Goal: Communication & Community: Answer question/provide support

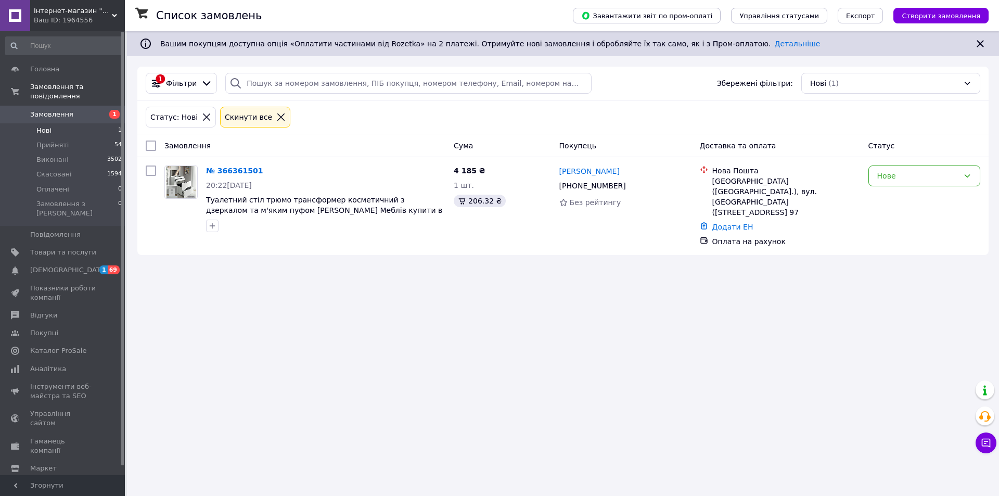
click at [584, 414] on div "Список замовлень Завантажити звіт по пром-оплаті Управління статусами Експорт С…" at bounding box center [563, 248] width 872 height 496
drag, startPoint x: 244, startPoint y: 380, endPoint x: 252, endPoint y: 370, distance: 13.7
click at [246, 378] on div "Список замовлень Завантажити звіт по пром-оплаті Управління статусами Експорт С…" at bounding box center [563, 248] width 872 height 496
click at [93, 138] on li "Прийняті 54" at bounding box center [64, 145] width 128 height 15
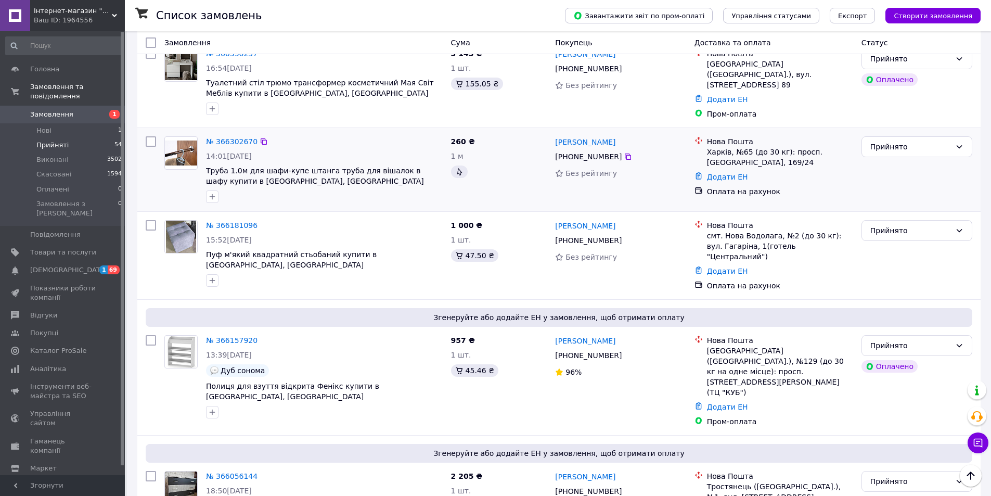
scroll to position [156, 0]
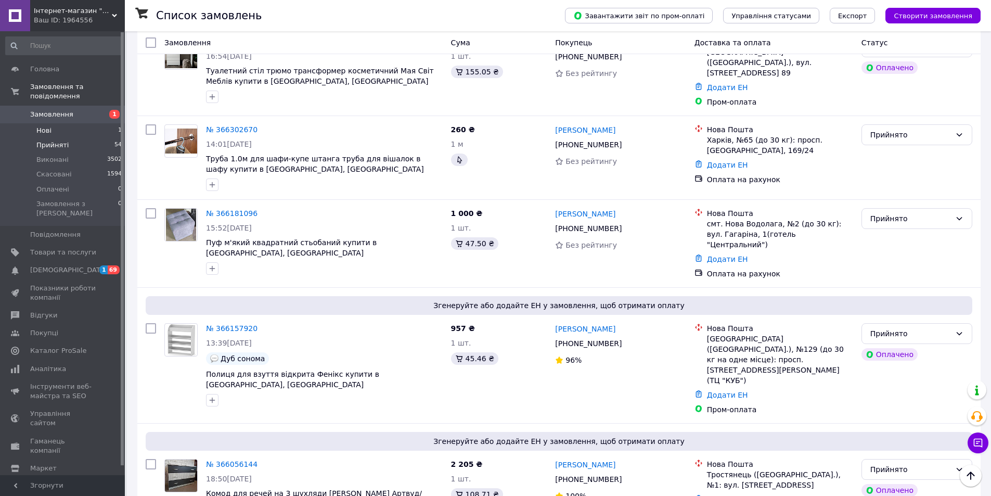
click at [62, 123] on li "Нові 1" at bounding box center [64, 130] width 128 height 15
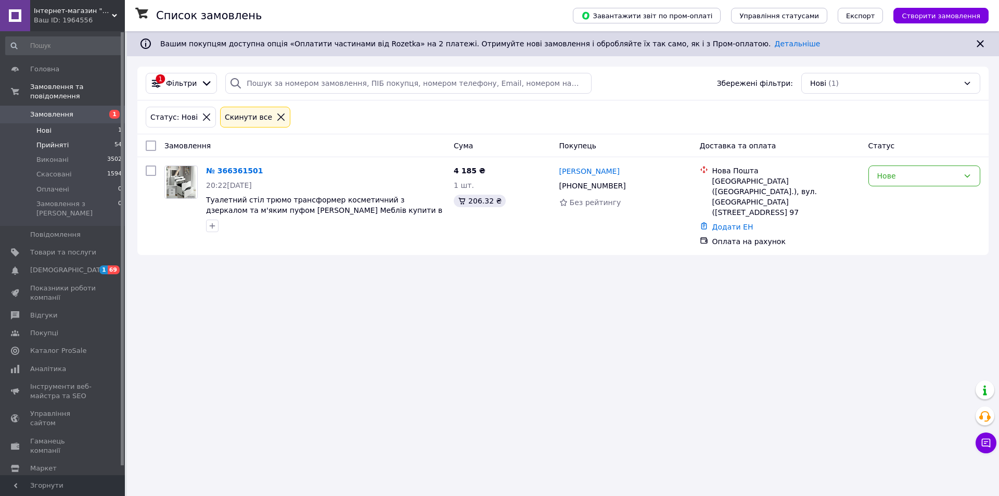
click at [63, 141] on span "Прийняті" at bounding box center [52, 145] width 32 height 9
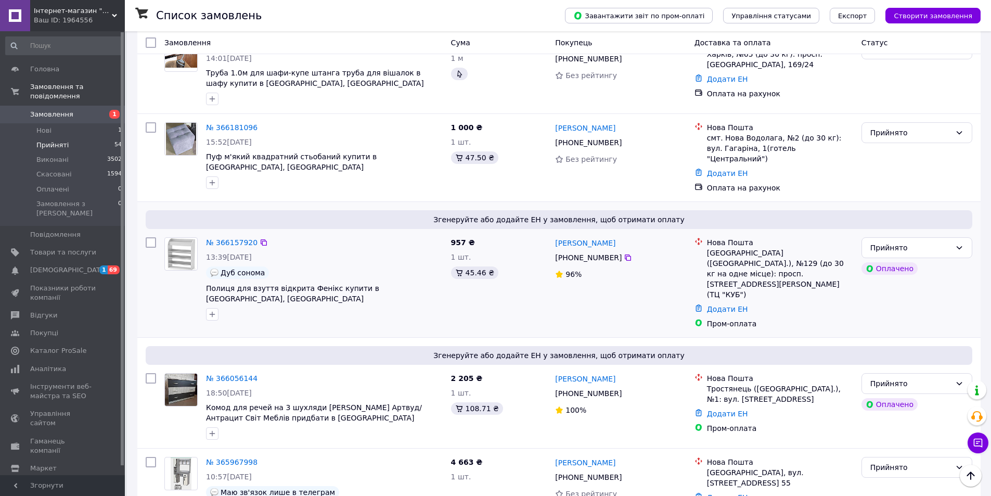
scroll to position [260, 0]
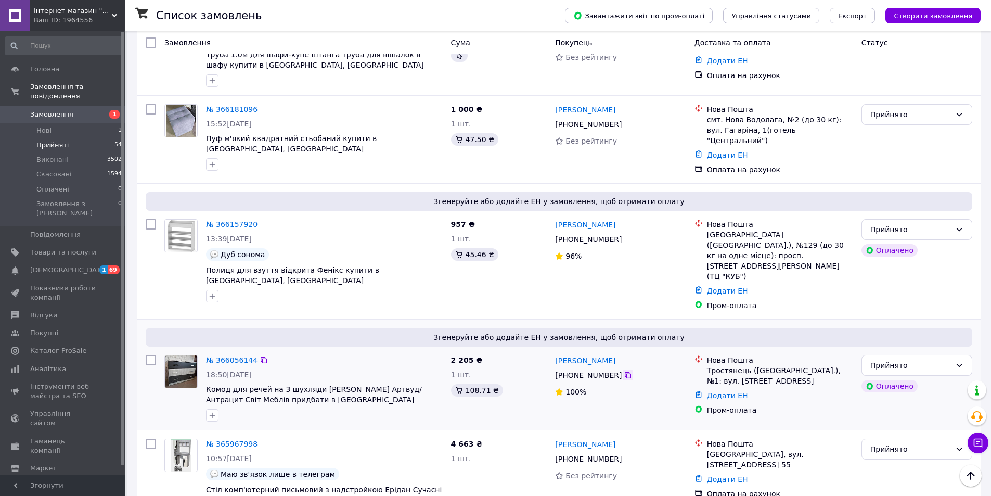
click at [624, 371] on icon at bounding box center [628, 375] width 8 height 8
click at [722, 391] on link "Додати ЕН" at bounding box center [727, 395] width 41 height 8
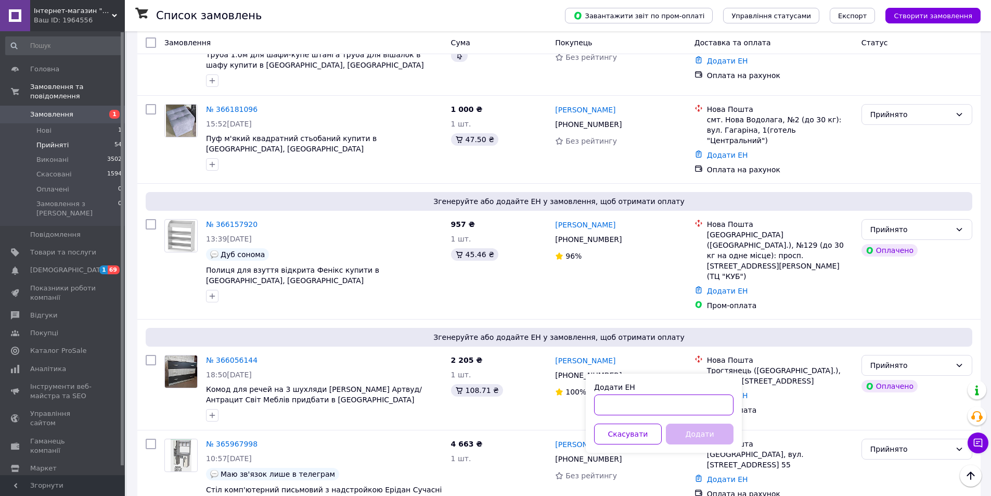
click at [645, 402] on input "Додати ЕН" at bounding box center [663, 404] width 139 height 21
paste input "20451269273393"
type input "20451269273393"
click at [693, 436] on button "Додати" at bounding box center [700, 434] width 68 height 21
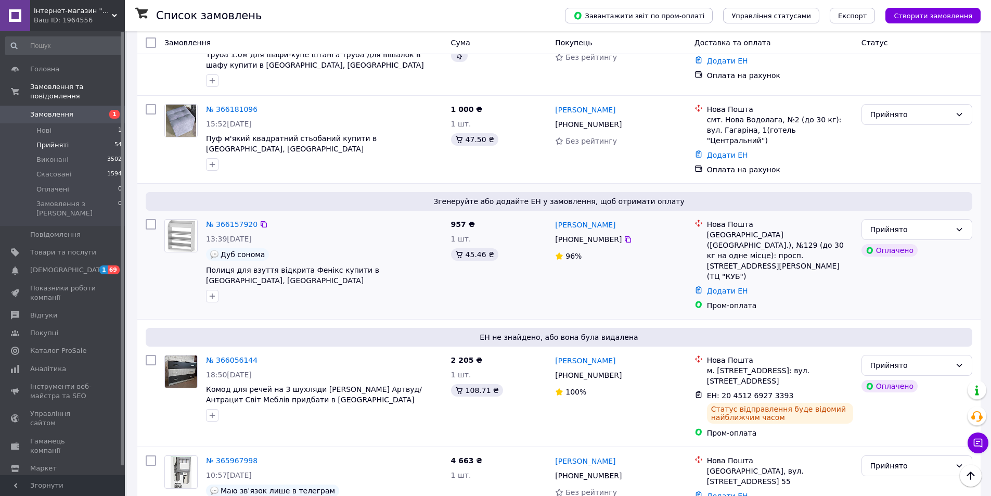
drag, startPoint x: 318, startPoint y: 83, endPoint x: 344, endPoint y: 194, distance: 113.2
click at [319, 83] on div at bounding box center [324, 80] width 241 height 17
click at [78, 126] on li "Нові 1" at bounding box center [64, 130] width 128 height 15
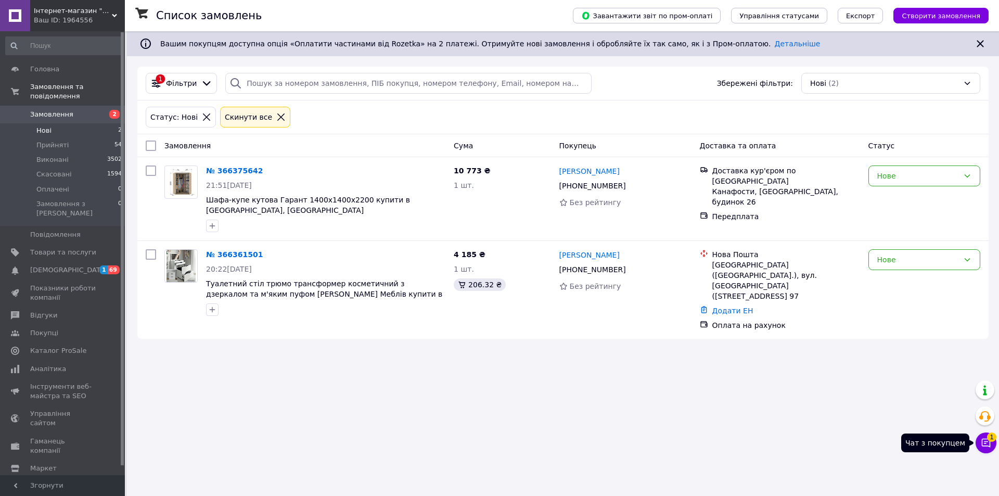
click at [987, 438] on button "Чат з покупцем 1" at bounding box center [986, 442] width 21 height 21
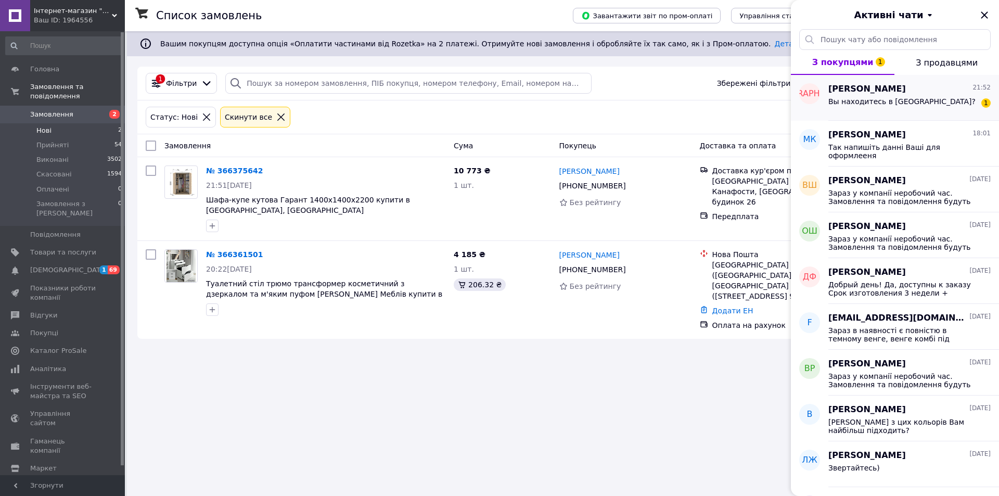
click at [904, 107] on div "Вы находитесь в Одессе?" at bounding box center [901, 104] width 147 height 15
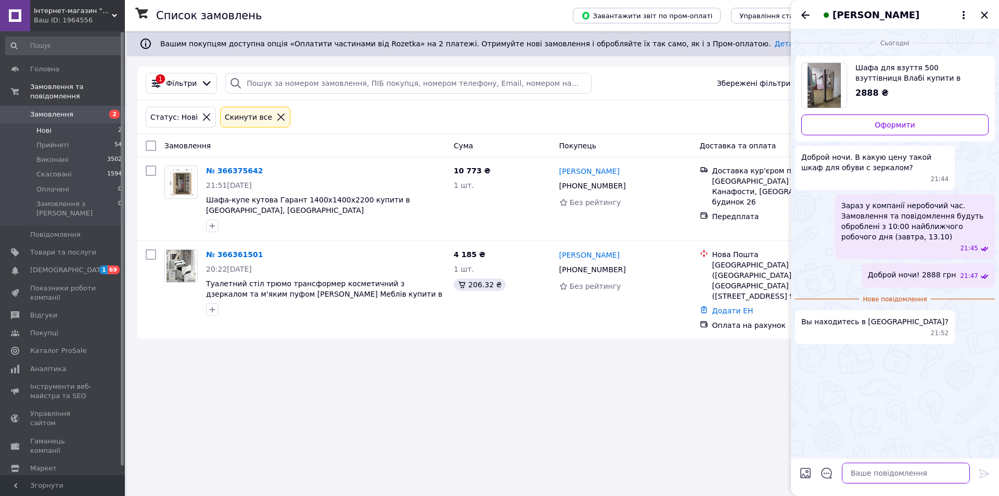
click at [910, 473] on textarea at bounding box center [906, 473] width 128 height 21
type textarea "Да"
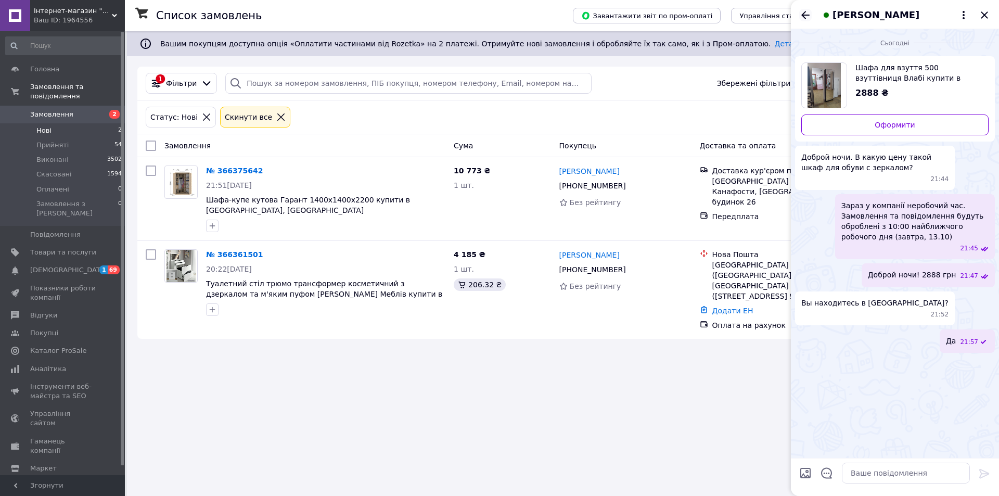
click at [809, 20] on icon "Назад" at bounding box center [805, 15] width 12 height 12
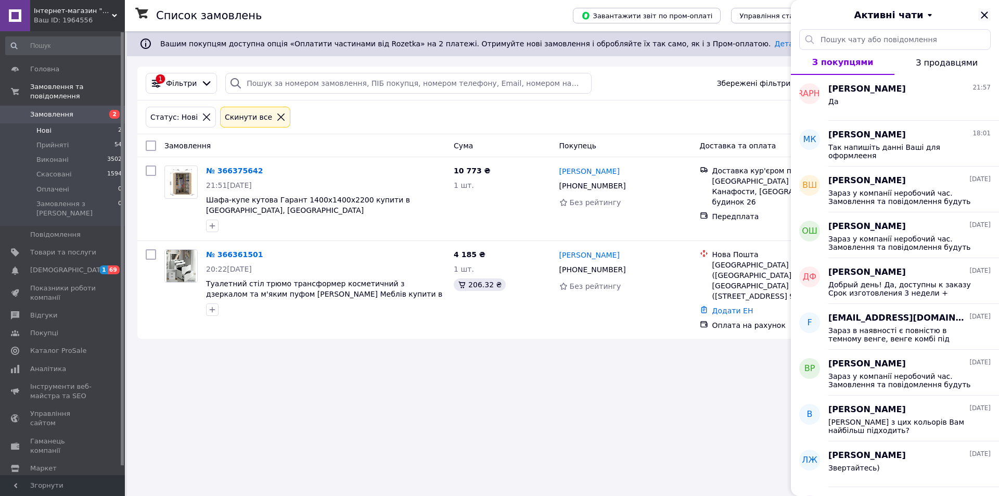
click at [980, 13] on icon "Закрити" at bounding box center [984, 15] width 12 height 12
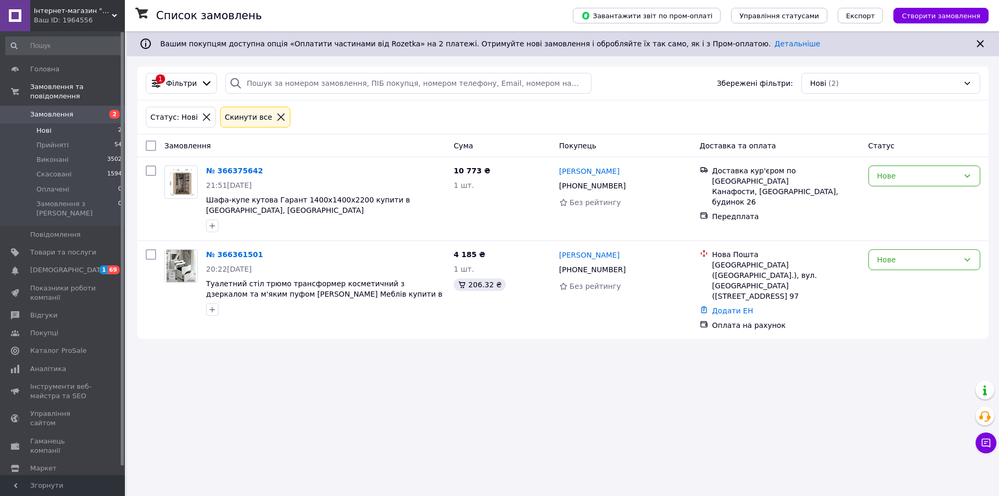
drag, startPoint x: 863, startPoint y: 400, endPoint x: 875, endPoint y: 422, distance: 24.7
click at [875, 422] on div "Список замовлень Завантажити звіт по пром-оплаті Управління статусами Експорт С…" at bounding box center [563, 248] width 872 height 496
click at [974, 439] on div "Список замовлень Завантажити звіт по пром-оплаті Управління статусами Експорт С…" at bounding box center [563, 248] width 872 height 496
click at [983, 439] on icon at bounding box center [986, 443] width 9 height 9
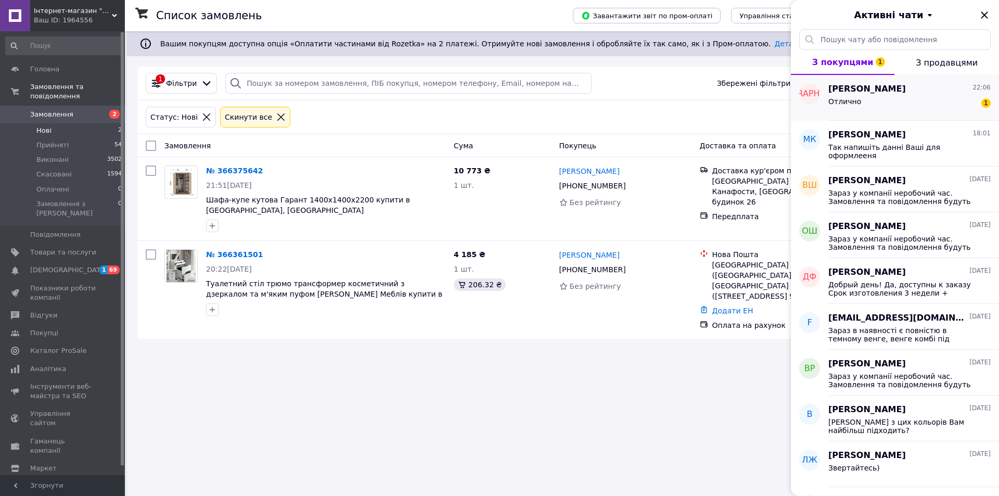
click at [894, 109] on div "Отлично 1" at bounding box center [909, 103] width 162 height 17
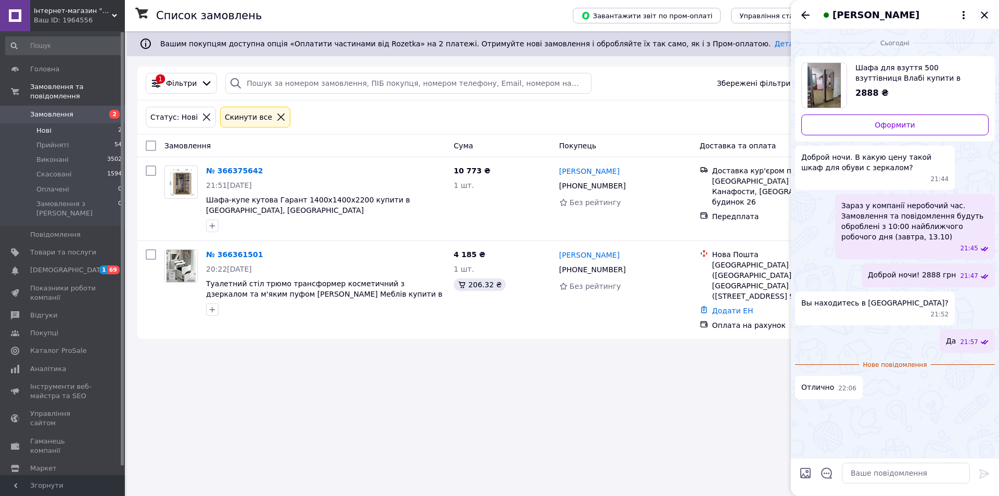
click at [986, 17] on icon "Закрити" at bounding box center [984, 15] width 12 height 12
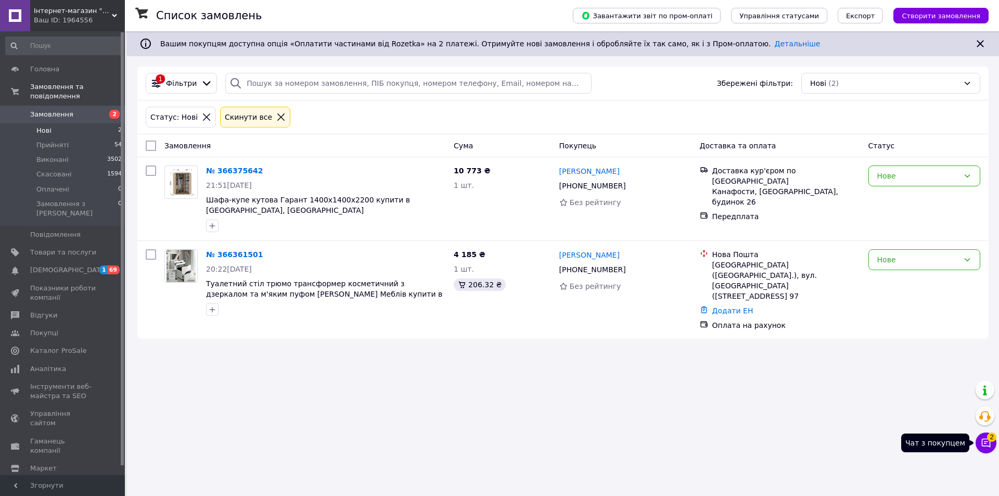
click at [989, 441] on icon at bounding box center [986, 443] width 10 height 10
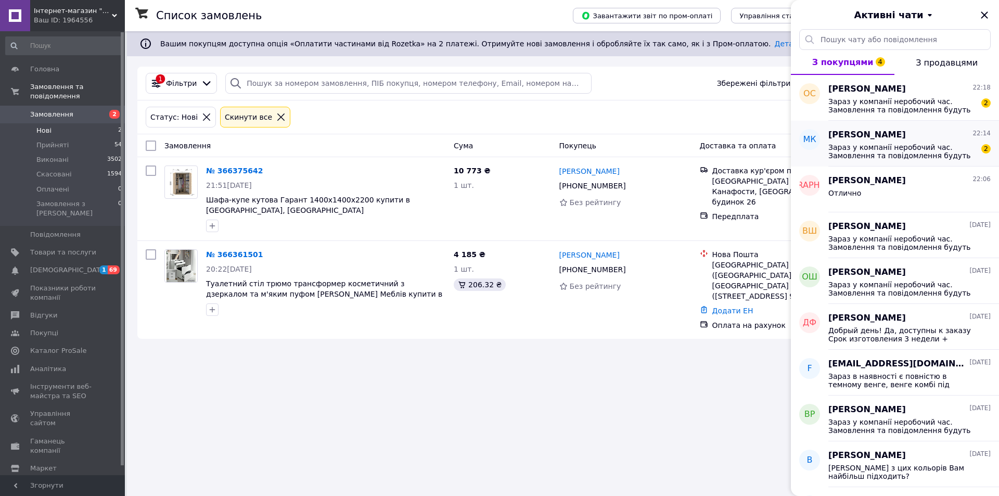
click at [894, 158] on span "Зараз у компанії неробочий час. Замовлення та повідомлення будуть оброблені з 1…" at bounding box center [902, 151] width 148 height 17
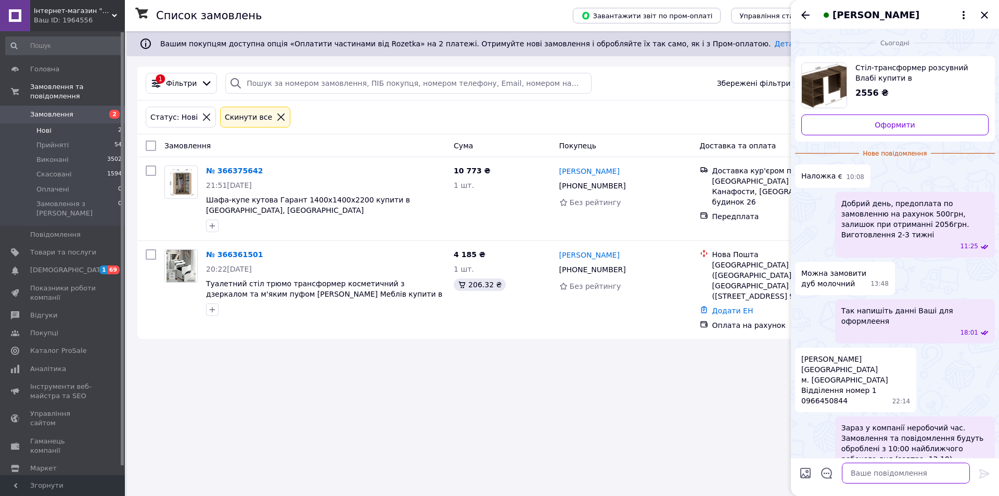
click at [885, 474] on textarea at bounding box center [906, 473] width 128 height 21
drag, startPoint x: 889, startPoint y: 203, endPoint x: 956, endPoint y: 224, distance: 70.4
click at [956, 224] on span "Добрий день, предоплата по замовленню на рахунок 500грн, залишок при отриманні …" at bounding box center [914, 219] width 147 height 42
copy span "предоплата по замовленню на рахунок 500грн, залишок при отриманні 2056грн. Виго…"
click at [900, 474] on textarea at bounding box center [906, 473] width 128 height 21
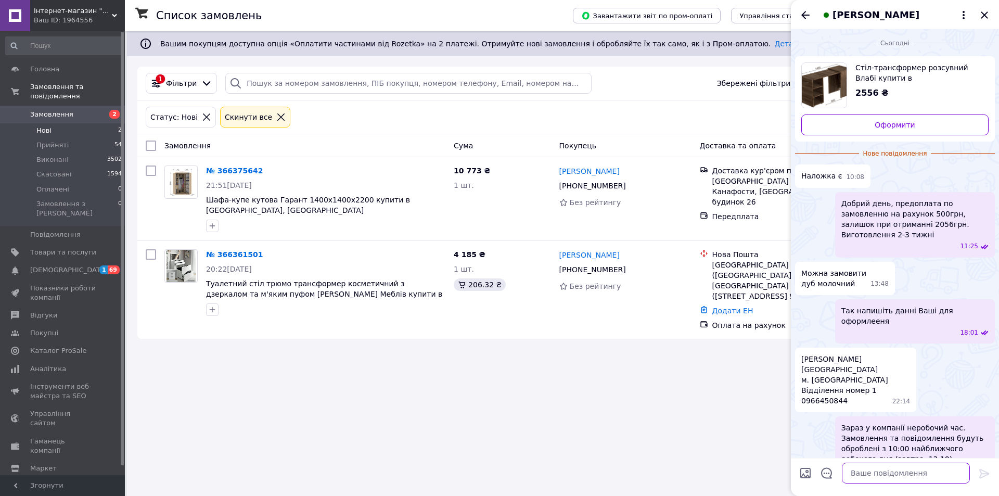
paste textarea "предоплата по замовленню на рахунок 500грн, залишок при отриманні 2056грн. Виго…"
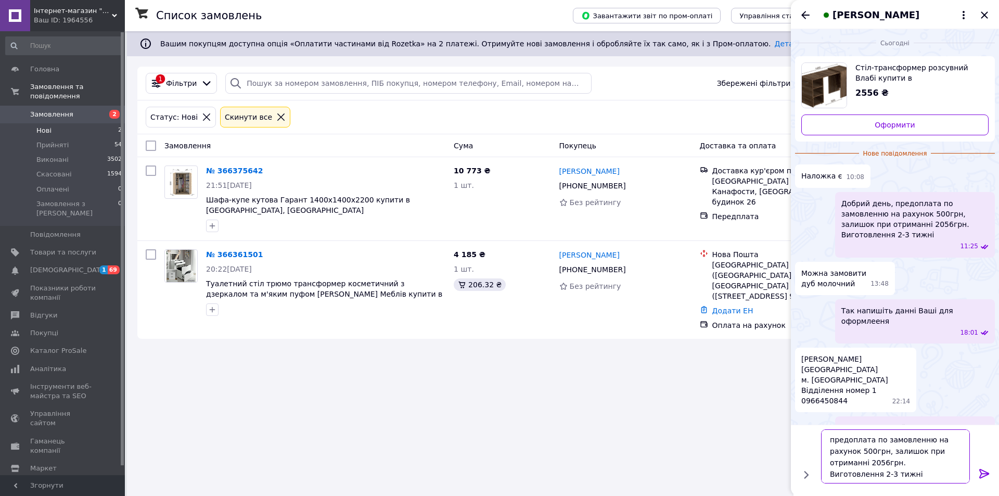
drag, startPoint x: 833, startPoint y: 442, endPoint x: 802, endPoint y: 410, distance: 44.5
click at [824, 439] on textarea "предоплата по замовленню на рахунок 500грн, залишок при отриманні 2056грн. Виго…" at bounding box center [895, 456] width 149 height 54
type textarea "Предоплата по замовленню на рахунок 500грн, залишок при отриманні 2056грн. Виго…"
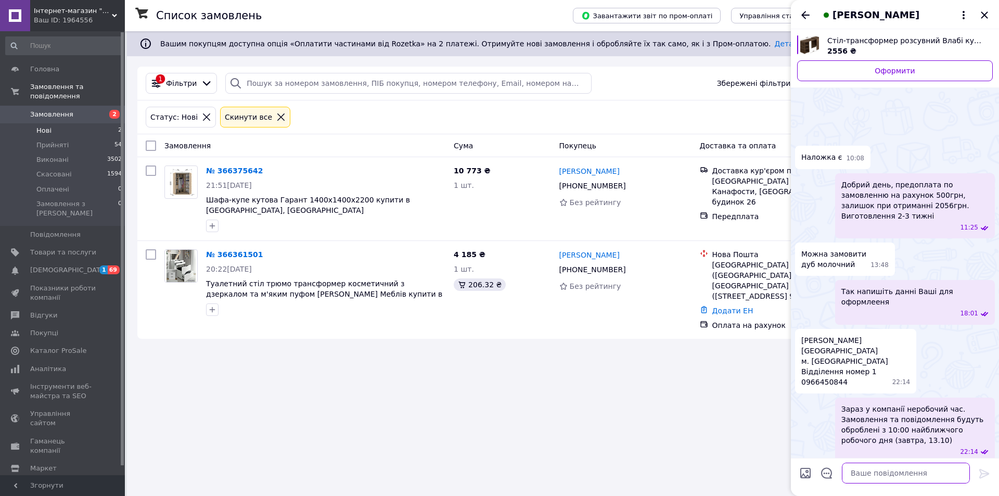
scroll to position [47, 0]
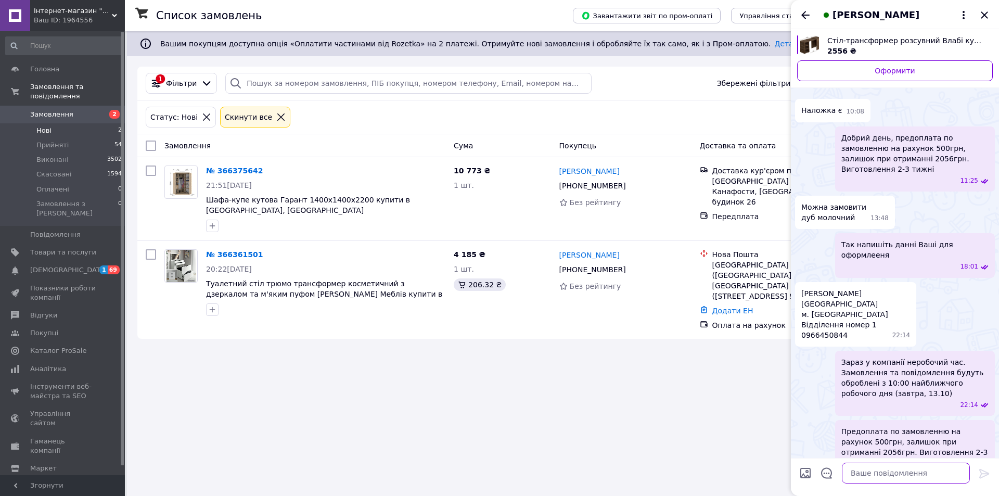
paste textarea "💬 ПРИЗНАЧЕННЯ ПЛАТЕЖУ: Оплата за товар. Без ПДВ. Отримувач: ФОП Дімірова Ганна …"
type textarea "💬 ПРИЗНАЧЕННЯ ПЛАТЕЖУ: Оплата за товар. Без ПДВ. Отримувач: ФОП Дімірова Ганна …"
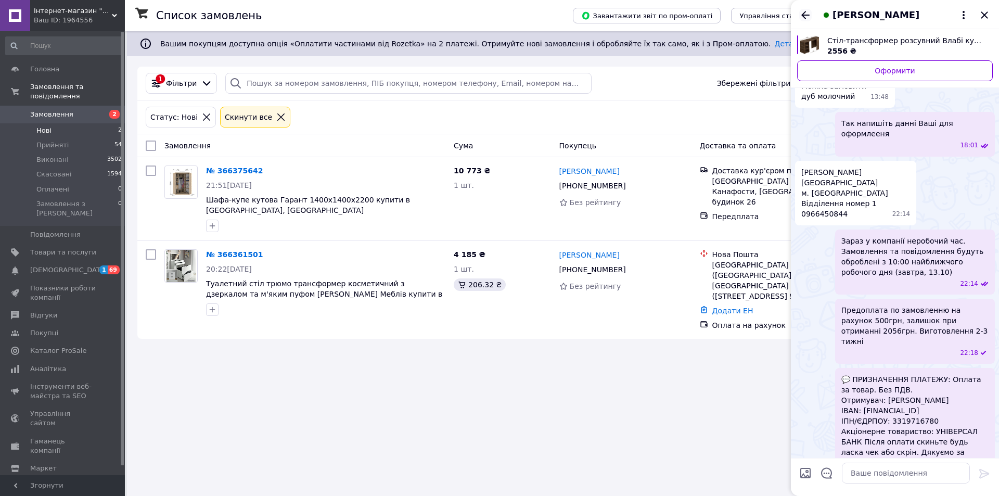
click at [806, 19] on icon "Назад" at bounding box center [805, 15] width 8 height 8
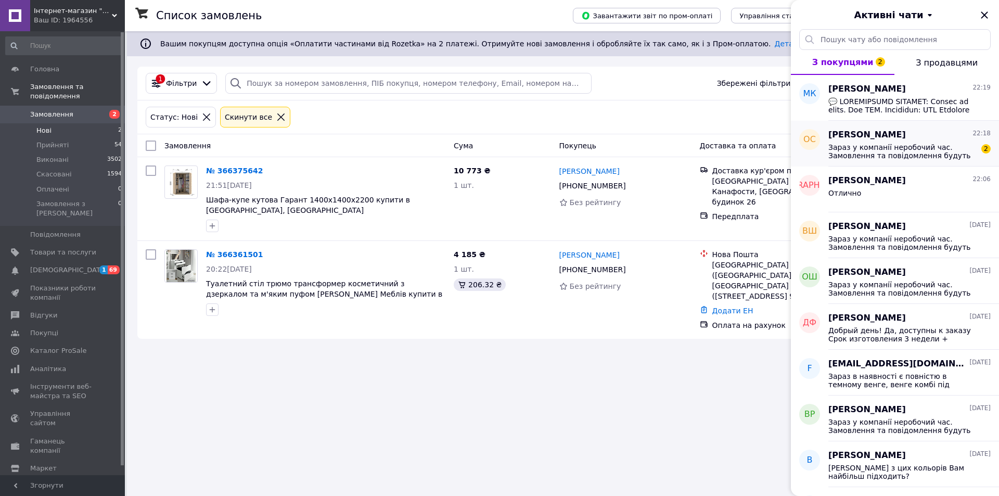
click at [881, 145] on span "Зараз у компанії неробочий час. Замовлення та повідомлення будуть оброблені з 1…" at bounding box center [902, 151] width 148 height 17
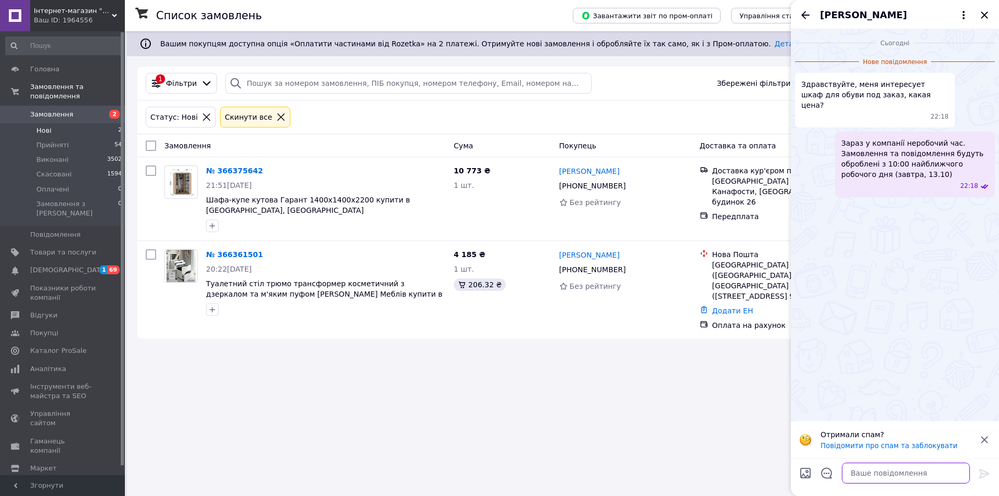
click at [922, 470] on textarea at bounding box center [906, 473] width 128 height 21
type textarea "Здраствуйте, какая именно модель?"
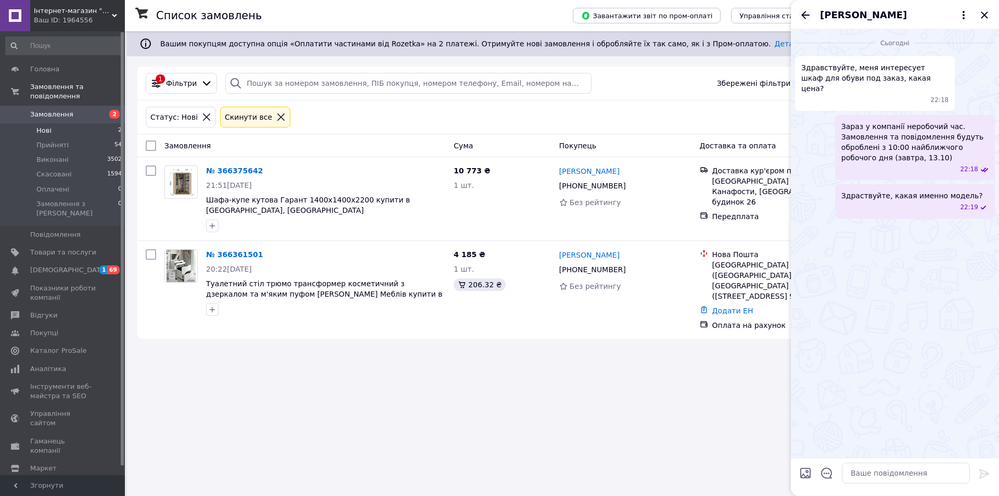
click at [806, 15] on icon "Назад" at bounding box center [805, 15] width 8 height 8
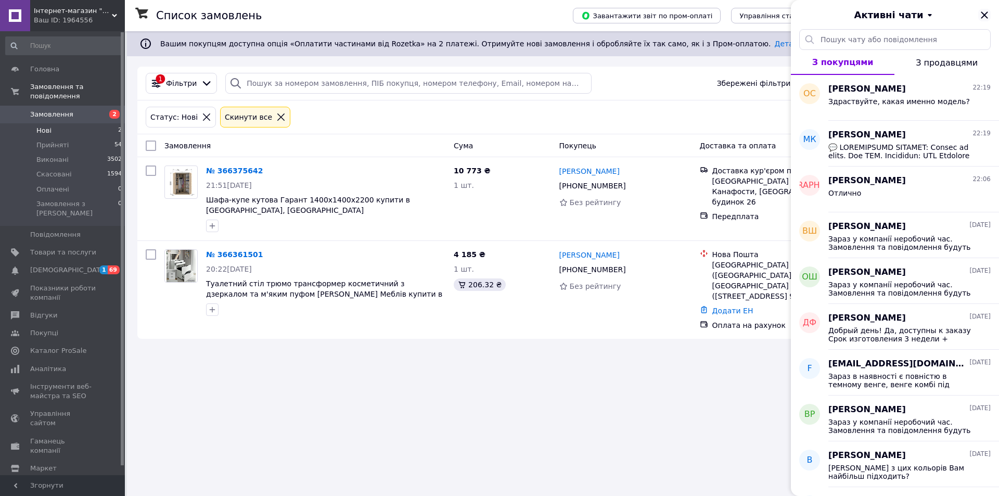
click at [984, 15] on icon "Закрити" at bounding box center [984, 15] width 12 height 12
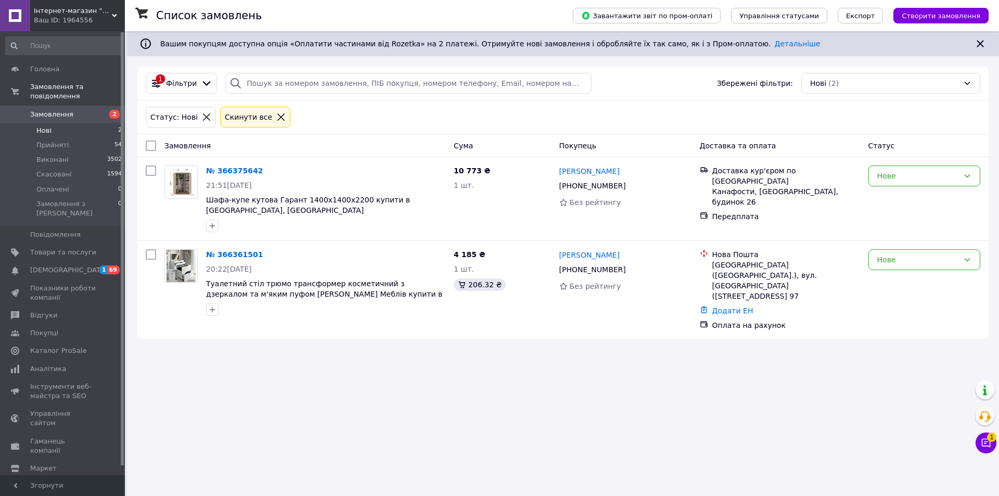
click at [204, 336] on div "Список замовлень Завантажити звіт по пром-оплаті Управління статусами Експорт С…" at bounding box center [563, 248] width 872 height 496
click at [989, 446] on icon at bounding box center [986, 443] width 9 height 9
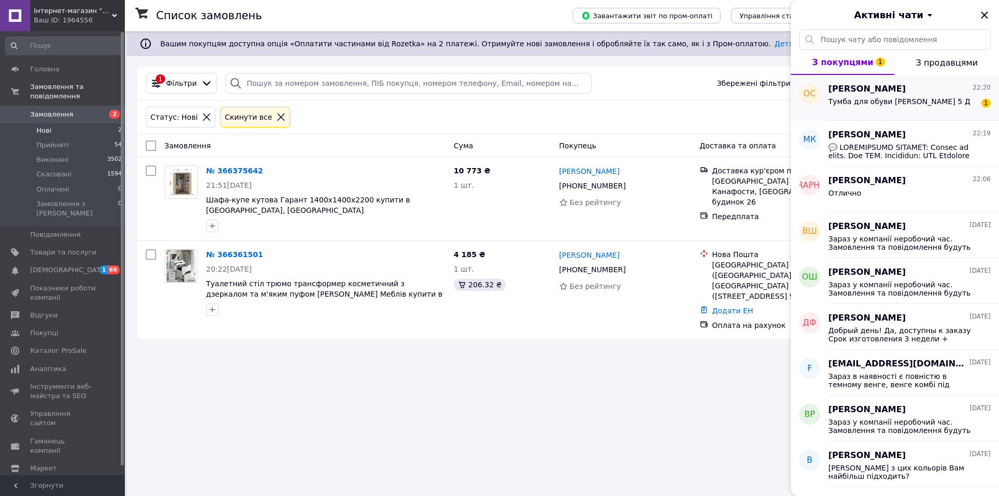
click at [875, 92] on span "Оксана Сафронова" at bounding box center [867, 89] width 78 height 12
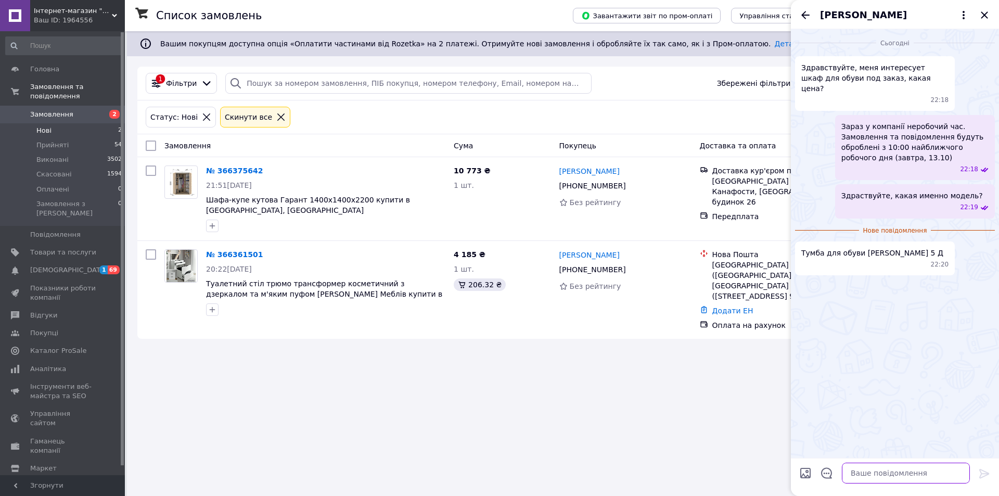
click at [882, 475] on textarea at bounding box center [906, 473] width 128 height 21
click at [899, 472] on textarea at bounding box center [906, 473] width 128 height 21
type textarea "3464грн, под заказ 2-3 недели"
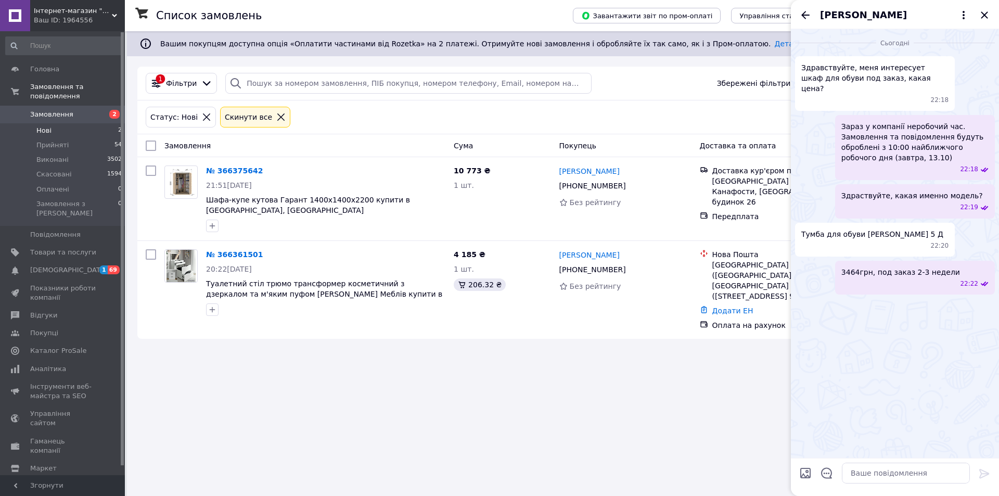
click at [696, 408] on div "Список замовлень Завантажити звіт по пром-оплаті Управління статусами Експорт С…" at bounding box center [563, 248] width 872 height 496
click at [984, 12] on icon "Закрити" at bounding box center [984, 15] width 12 height 12
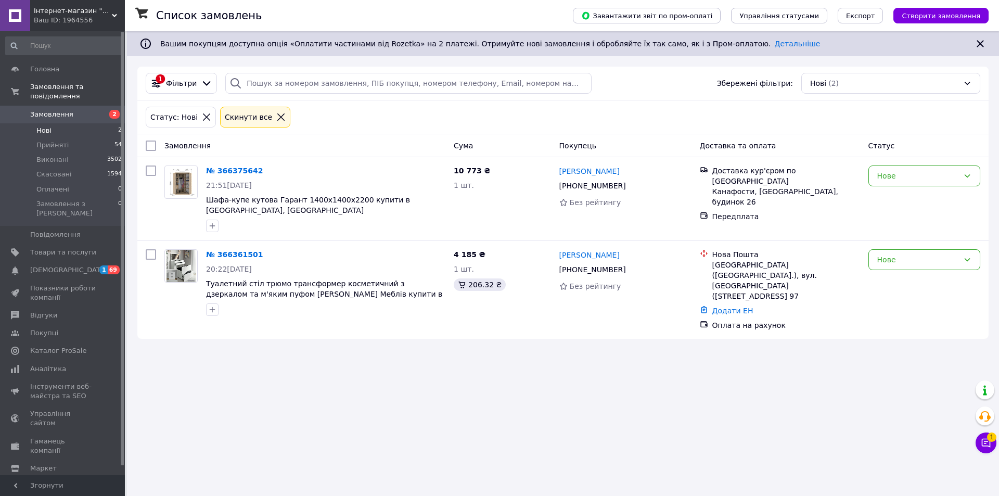
click at [992, 436] on span "1" at bounding box center [991, 436] width 9 height 9
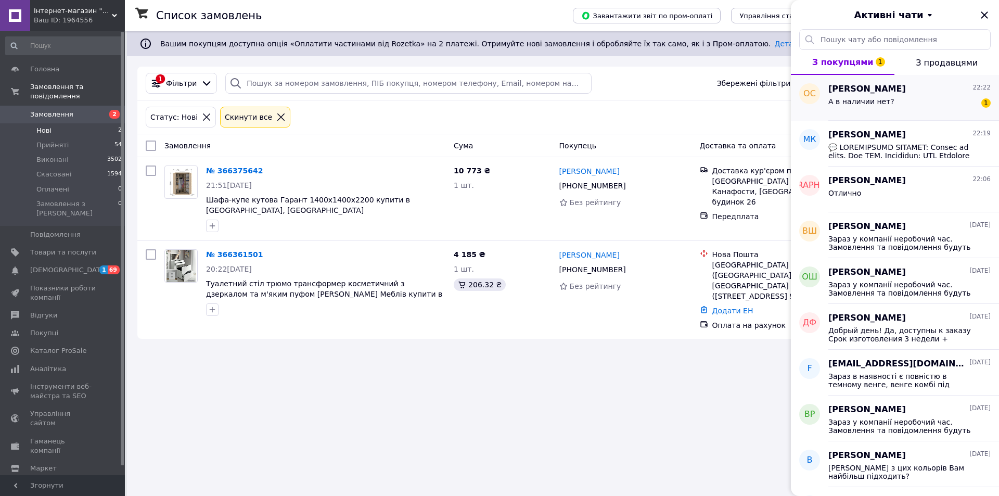
click at [858, 95] on div "А в наличии нет? 1" at bounding box center [909, 103] width 162 height 17
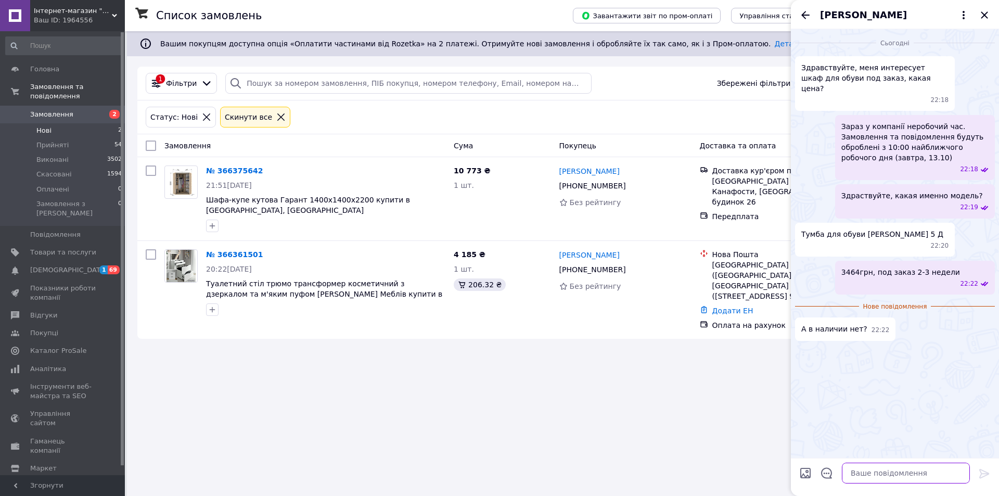
click at [877, 477] on textarea at bounding box center [906, 473] width 128 height 21
type textarea "В наличии есть 4д, дуб белый+сатин"
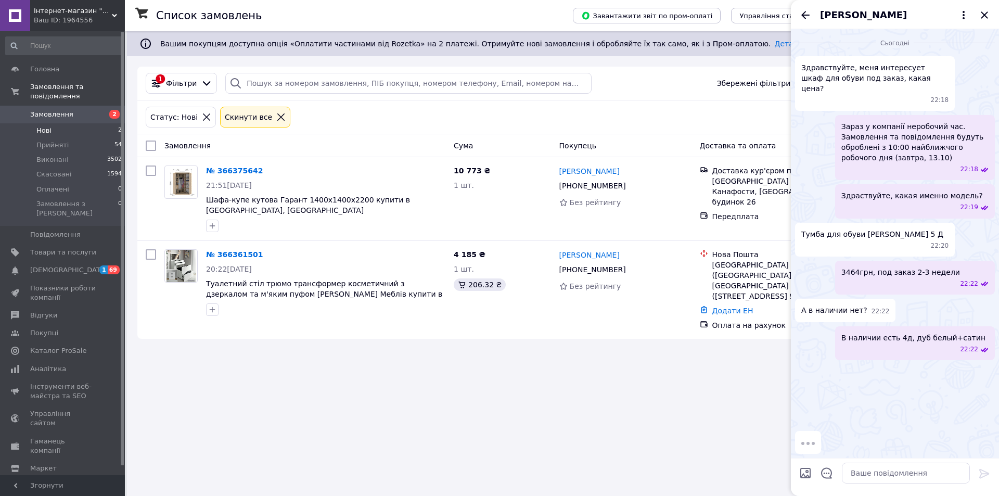
click at [794, 470] on div at bounding box center [895, 477] width 208 height 38
click at [810, 472] on input "Завантажити файли" at bounding box center [805, 473] width 12 height 12
type input "C:\fakepath\Знімок екрана 2025-10-12 222325.png"
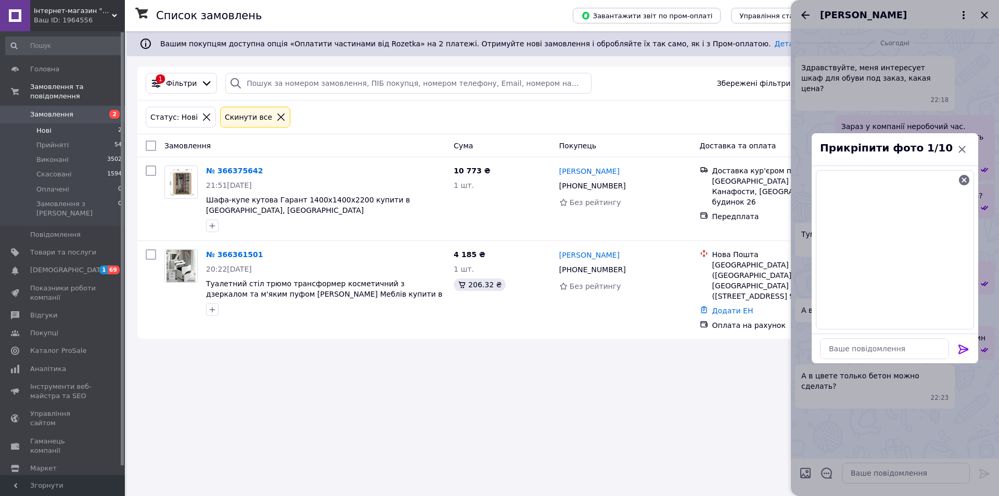
click at [956, 349] on div at bounding box center [963, 351] width 21 height 24
click at [961, 349] on icon at bounding box center [963, 349] width 12 height 12
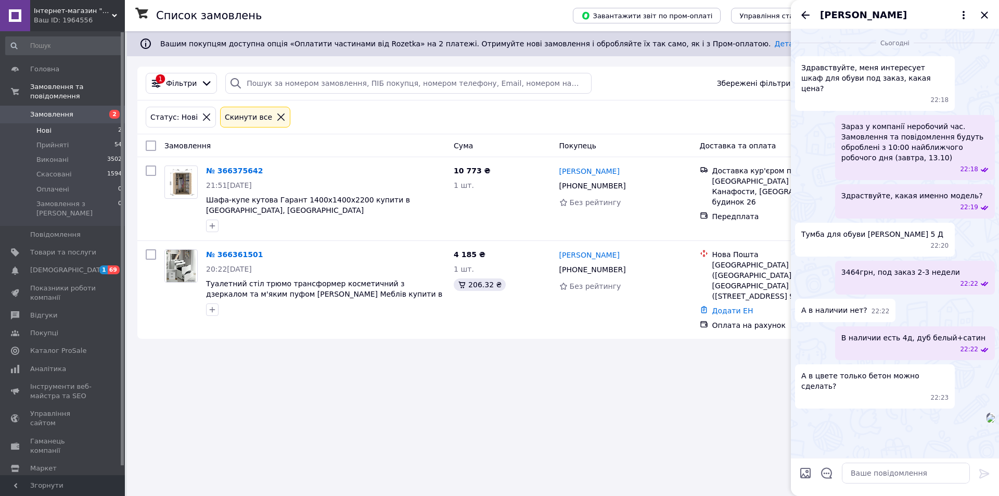
scroll to position [73, 0]
click at [884, 464] on textarea at bounding box center [906, 473] width 128 height 21
type textarea "бетон+белый, тоже ждать изготовления"
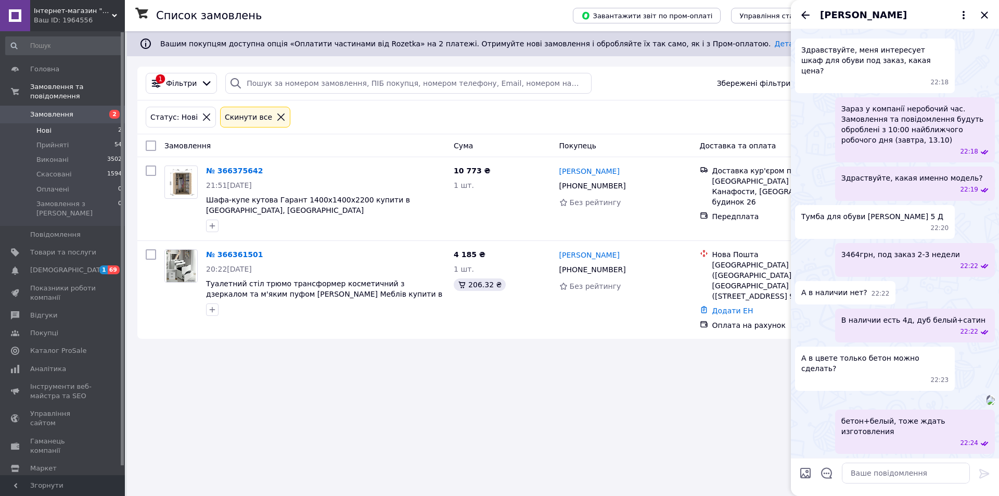
click at [803, 14] on icon "Назад" at bounding box center [805, 15] width 8 height 8
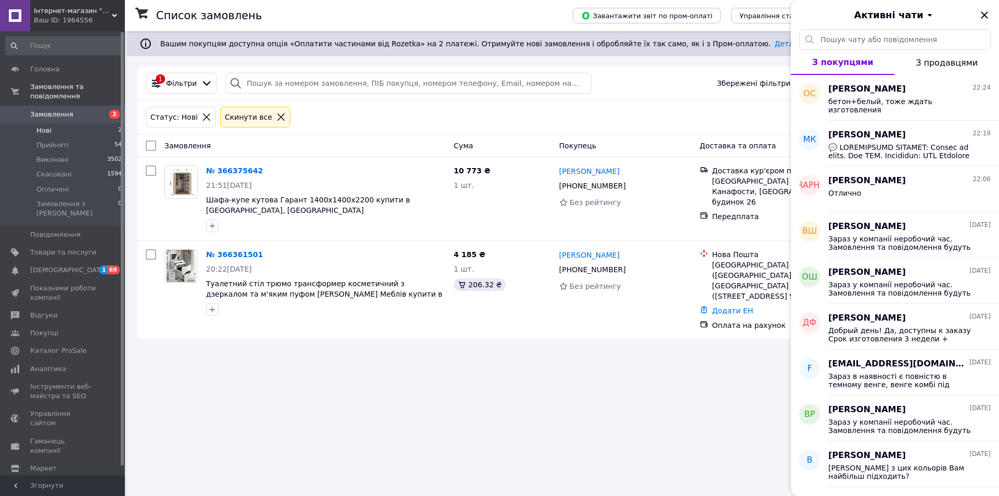
click at [984, 16] on icon "Закрити" at bounding box center [984, 14] width 7 height 7
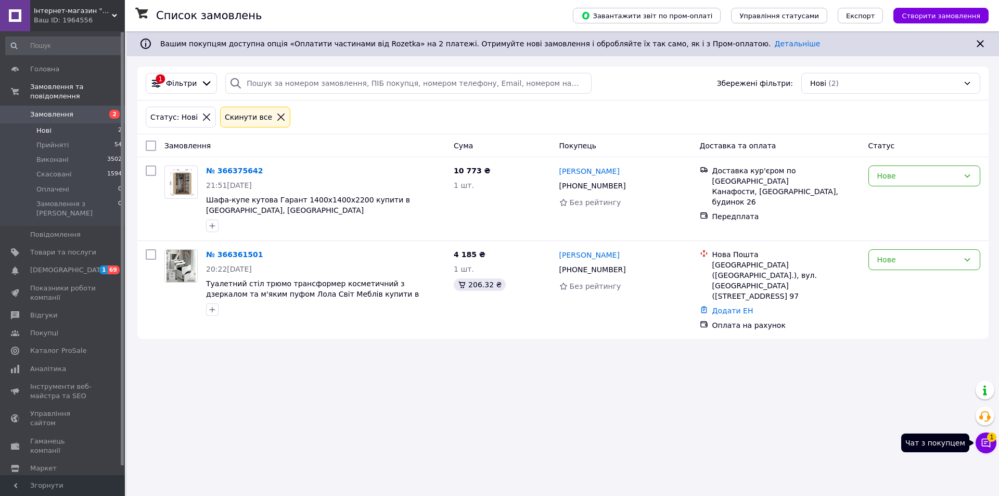
click at [980, 440] on button "Чат з покупцем 1" at bounding box center [986, 442] width 21 height 21
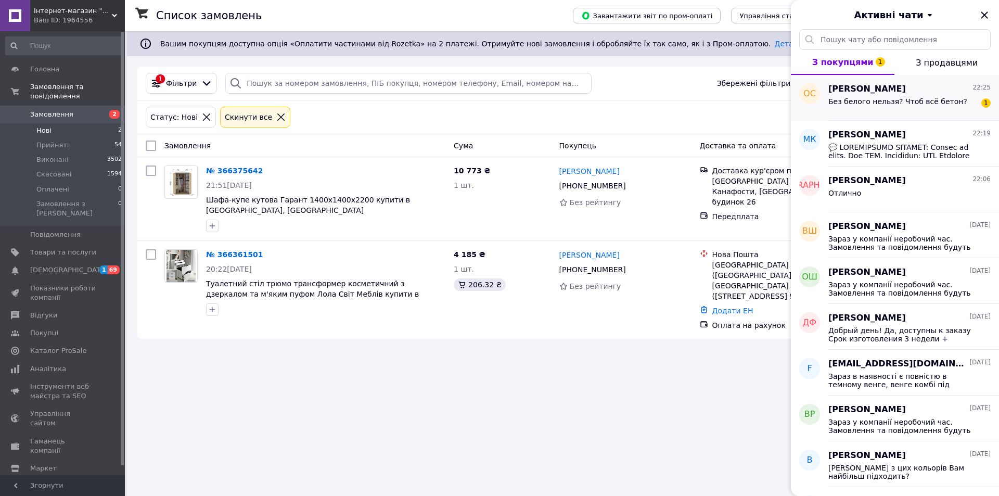
click at [900, 100] on span "Без белого нельзя? Чтоб всё бетон?" at bounding box center [897, 101] width 139 height 8
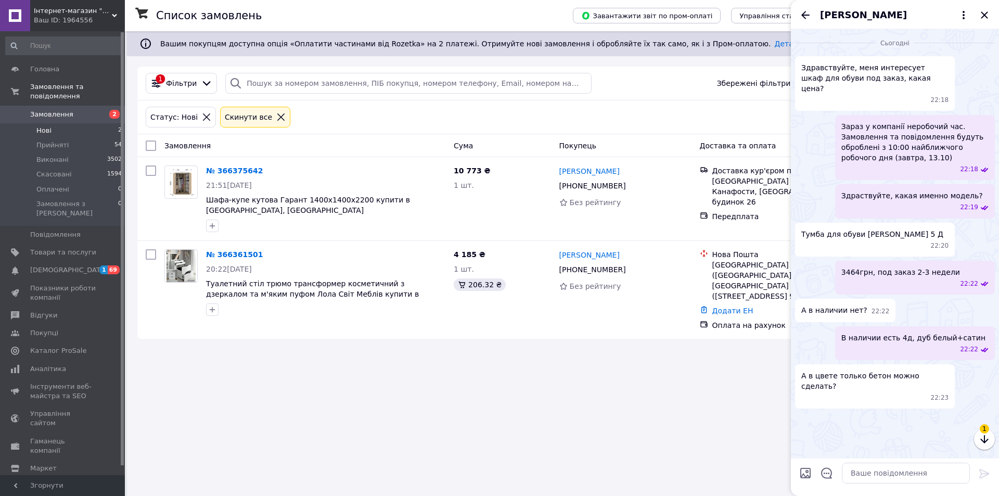
scroll to position [93, 0]
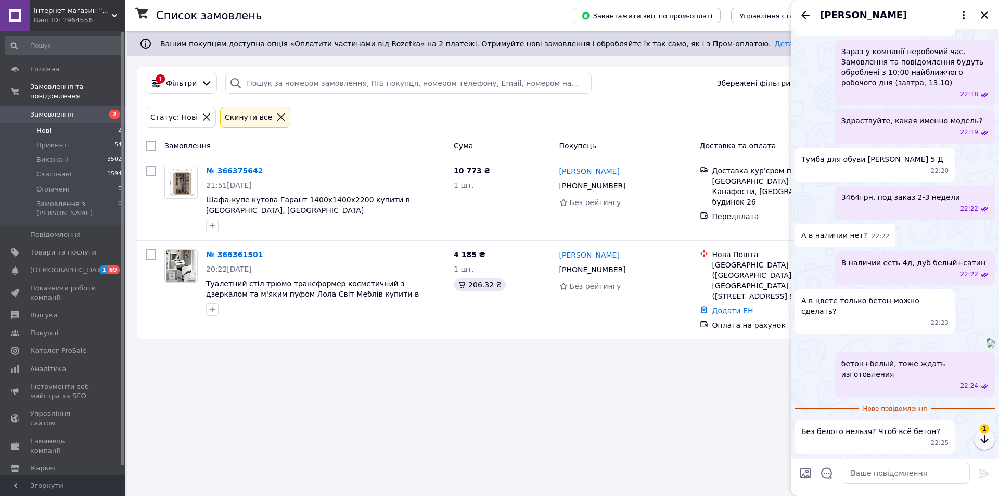
click at [983, 436] on icon "button" at bounding box center [984, 439] width 12 height 12
click at [878, 471] on textarea at bounding box center [906, 473] width 128 height 21
type textarea "Нет, только в комбинации эта модель"
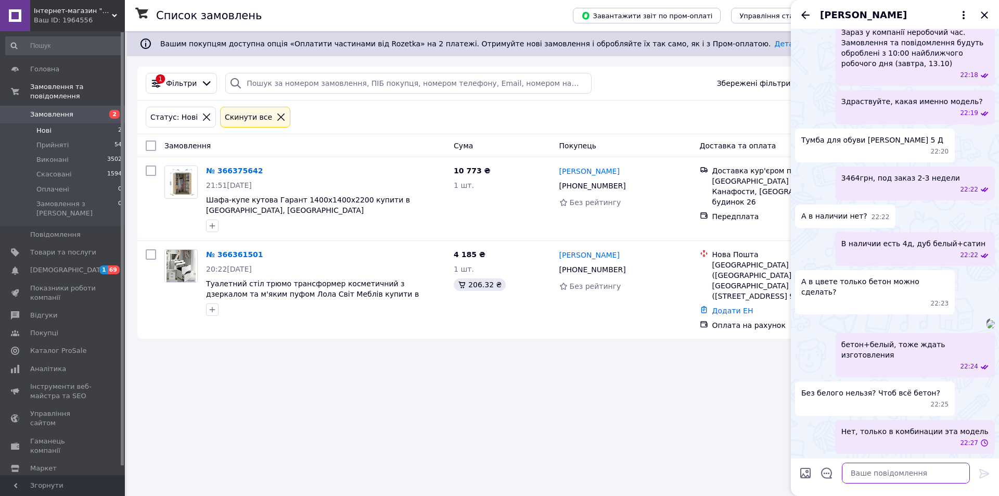
scroll to position [177, 0]
click at [807, 17] on icon "Назад" at bounding box center [805, 15] width 12 height 12
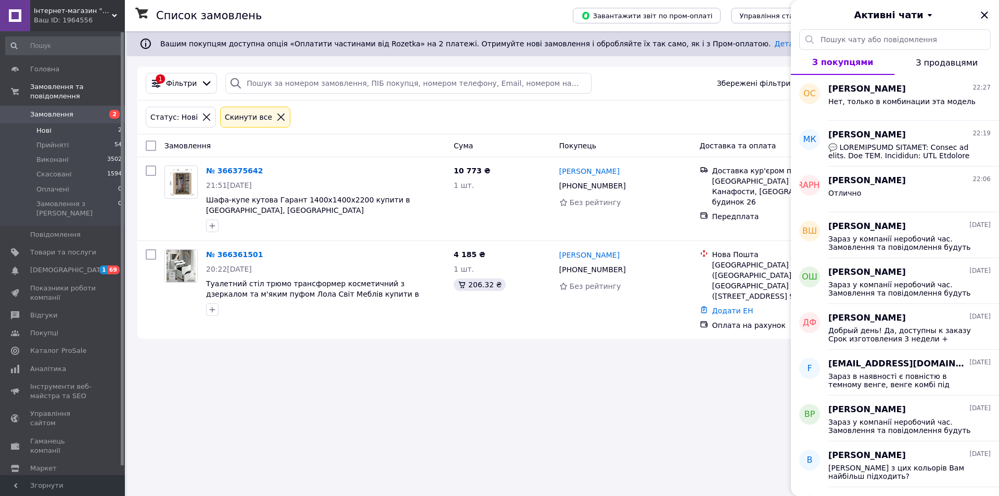
click at [985, 15] on icon "Закрити" at bounding box center [984, 14] width 7 height 7
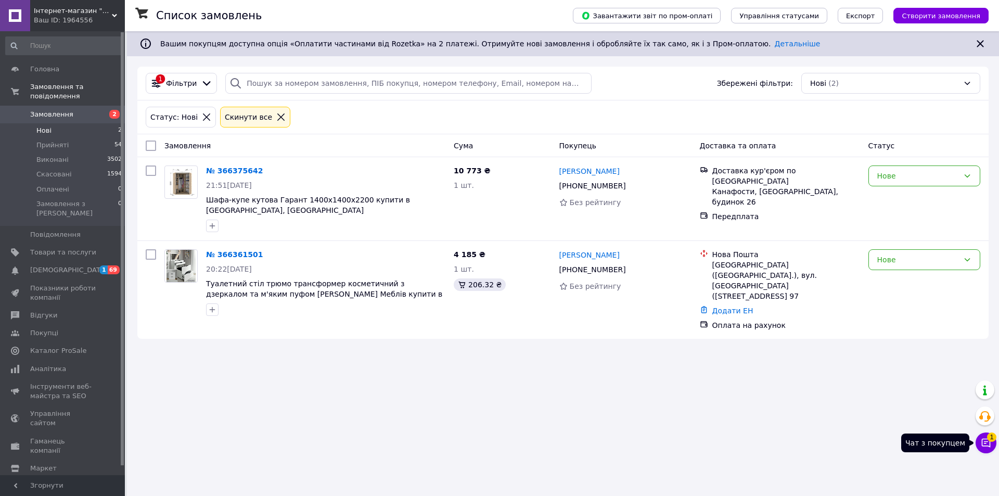
click at [981, 444] on icon at bounding box center [986, 443] width 10 height 10
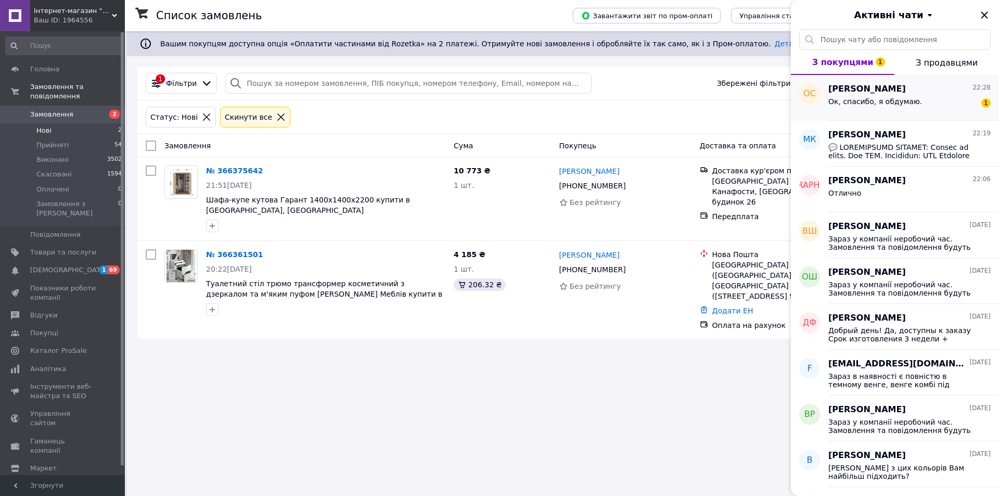
click at [893, 103] on span "Ок, спасибо, я обдумаю." at bounding box center [875, 101] width 94 height 8
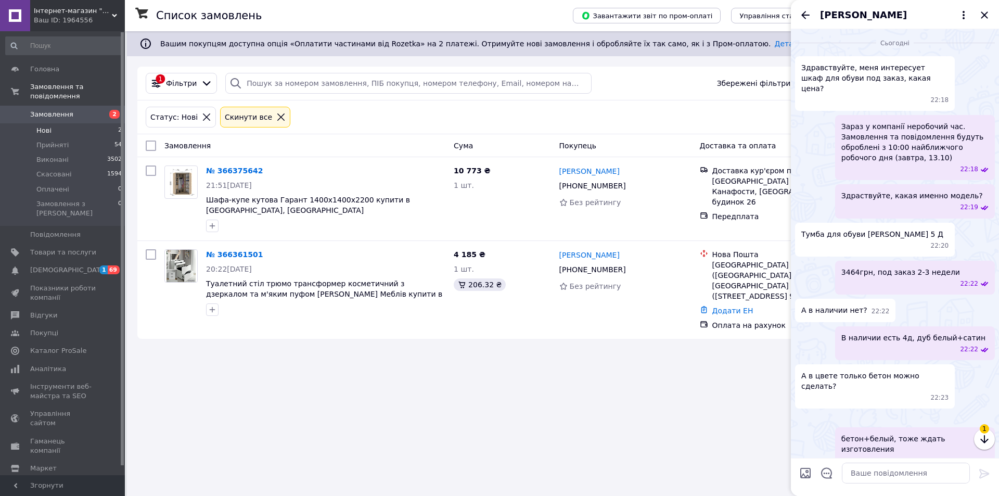
scroll to position [159, 0]
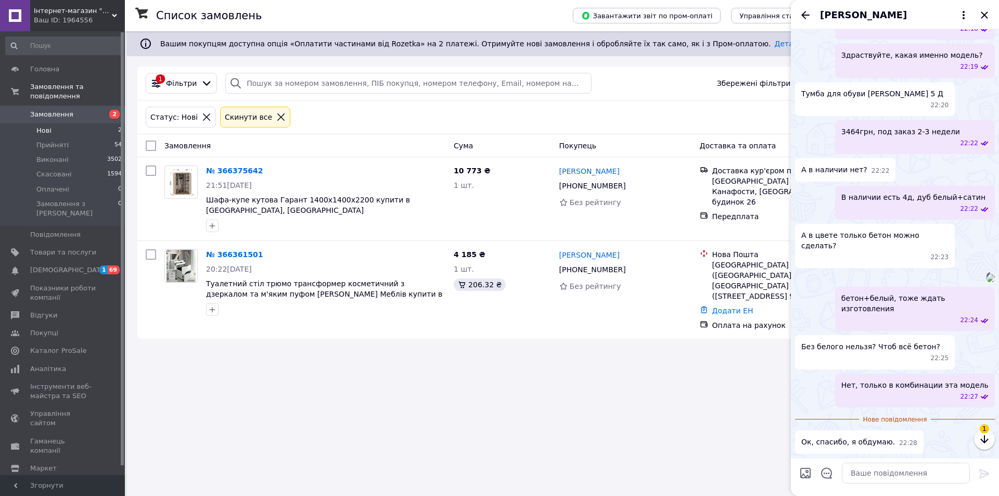
click at [801, 474] on input "Завантажити файли" at bounding box center [805, 473] width 12 height 12
type input "C:\fakepath\Знімок екрана [DATE] 222829.png"
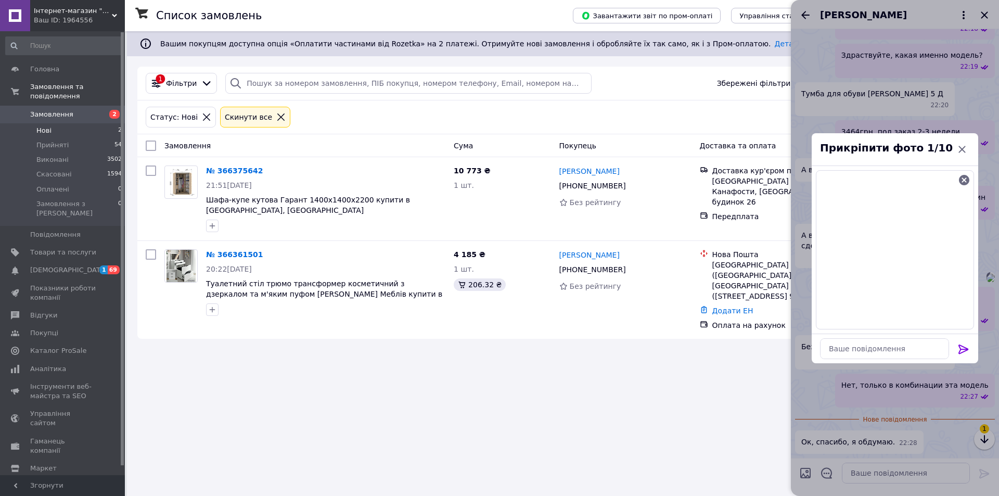
click at [966, 350] on icon at bounding box center [964, 348] width 10 height 9
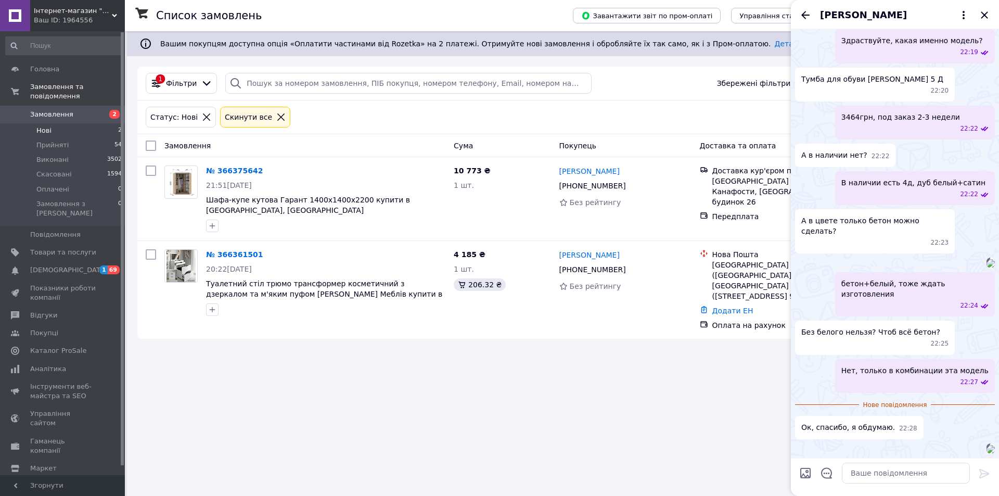
scroll to position [320, 0]
click at [810, 473] on input "Завантажити файли" at bounding box center [805, 473] width 12 height 12
type input "C:\fakepath\Знімок екрана [DATE] 222853.png"
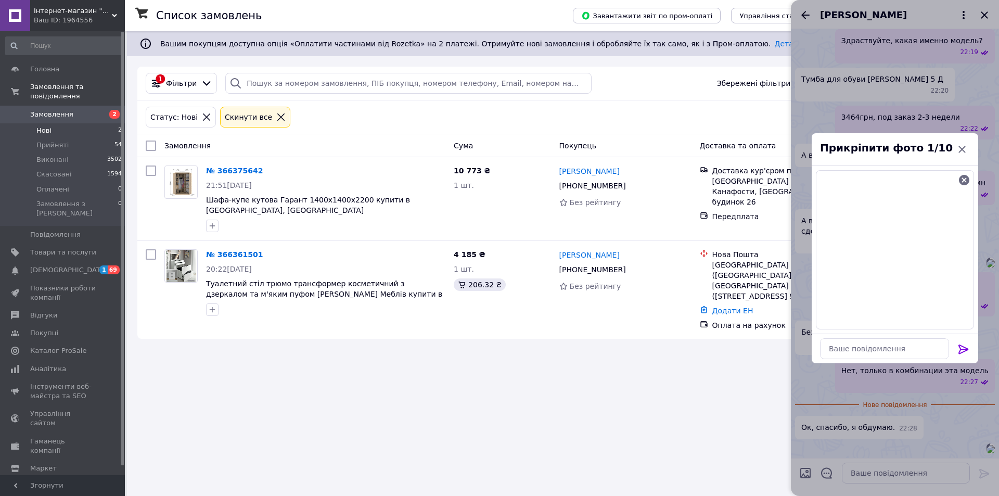
click at [965, 348] on icon at bounding box center [963, 349] width 12 height 12
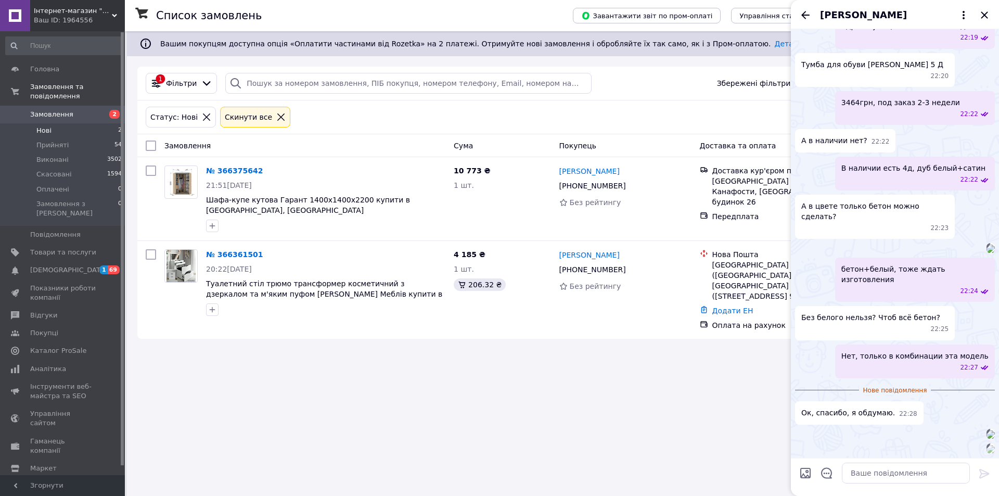
scroll to position [526, 0]
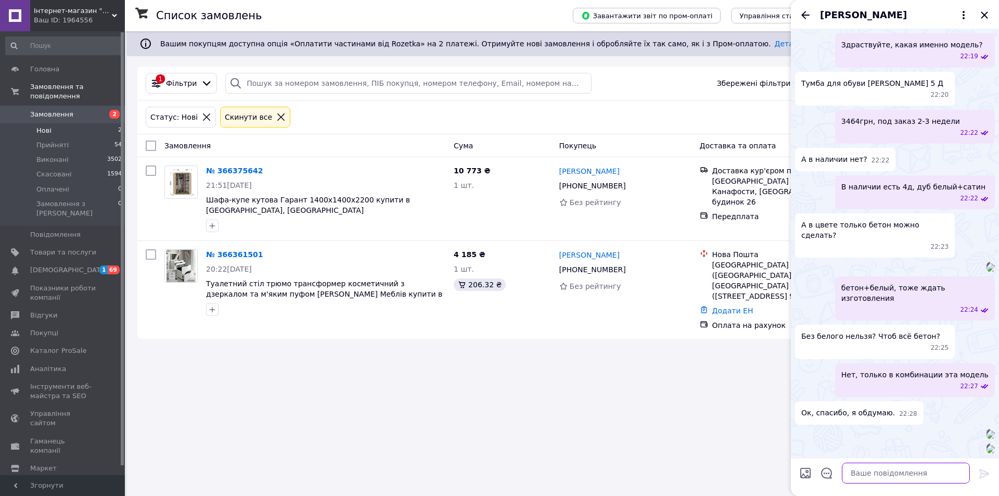
click at [931, 477] on textarea at bounding box center [906, 473] width 128 height 21
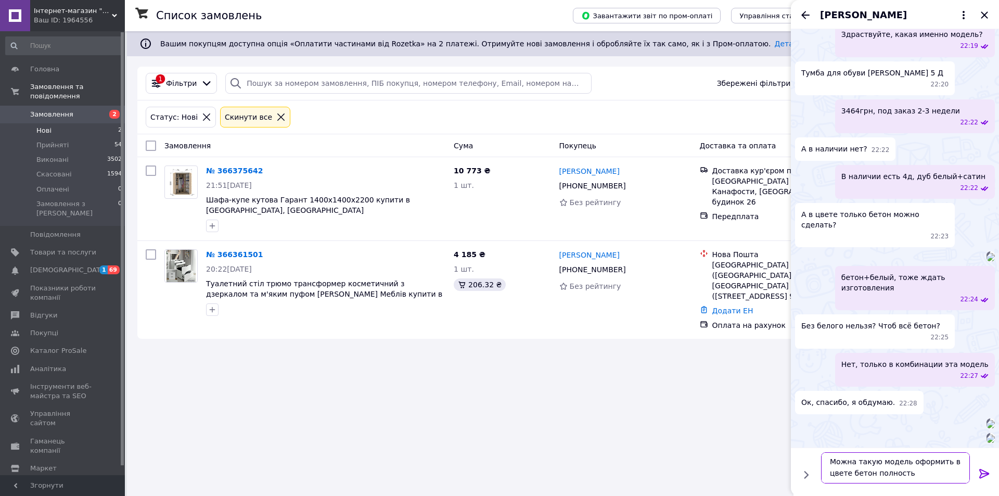
type textarea "Можна такую модель оформить в цвете бетон полностью"
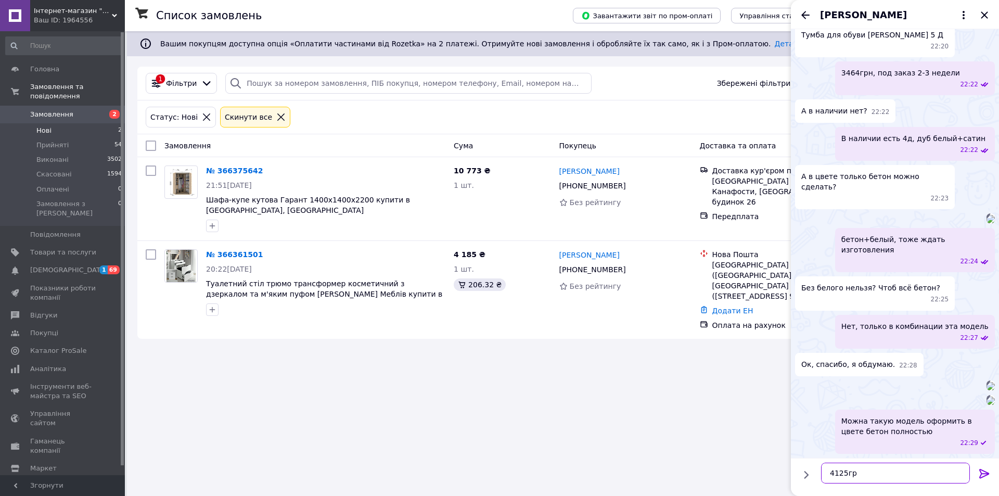
type textarea "4125грн"
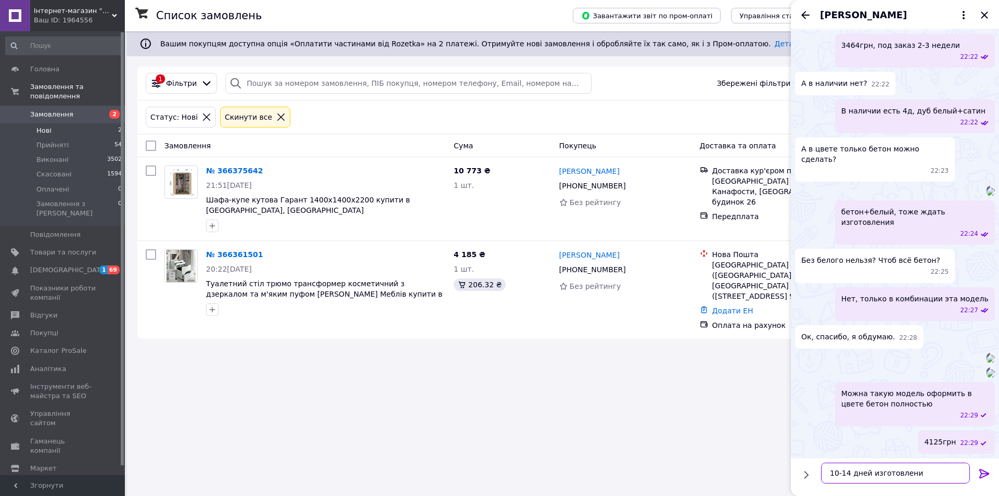
type textarea "10-14 дней изготовление"
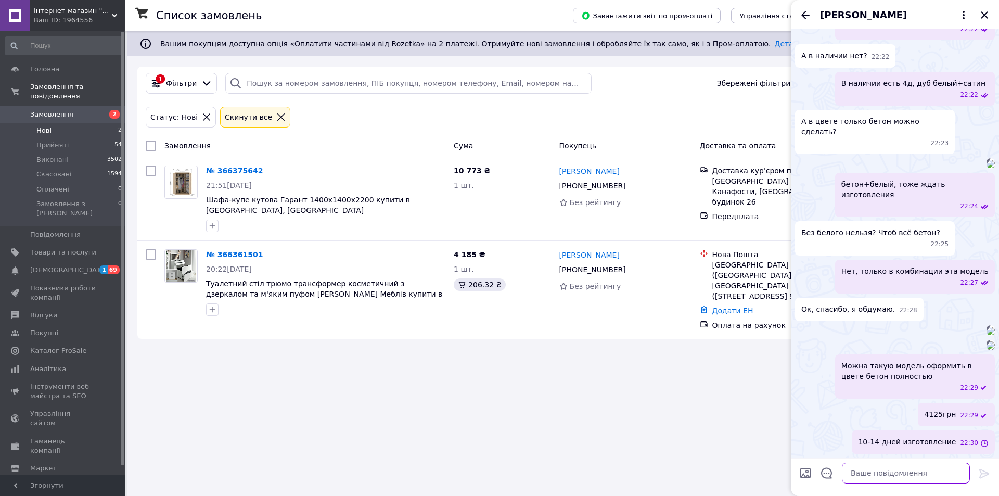
scroll to position [629, 0]
click at [811, 14] on icon "Назад" at bounding box center [805, 15] width 12 height 12
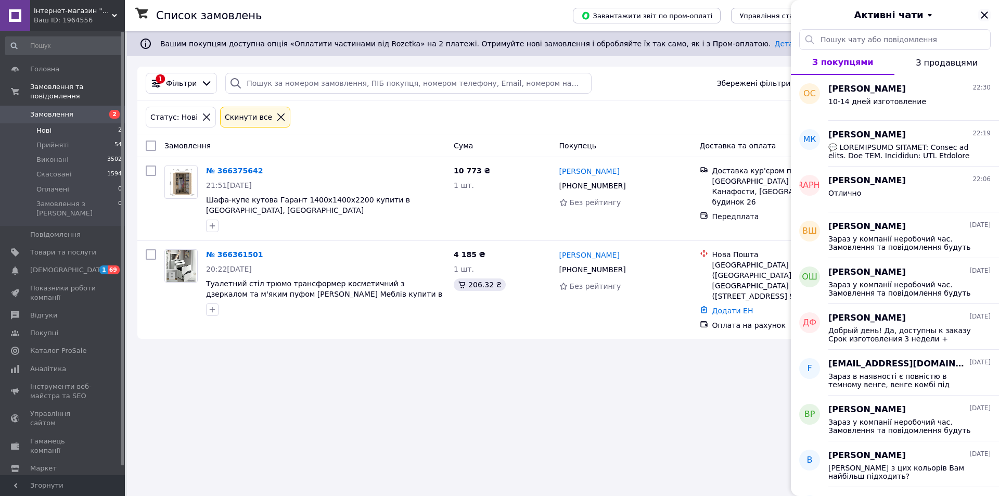
click at [982, 14] on icon "Закрити" at bounding box center [984, 14] width 7 height 7
